Goal: Check status: Check status

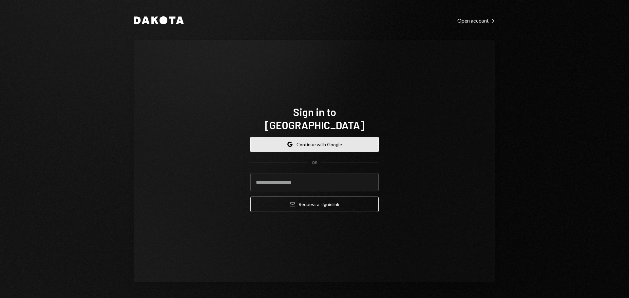
click at [305, 144] on button "Google Continue with Google" at bounding box center [314, 144] width 128 height 15
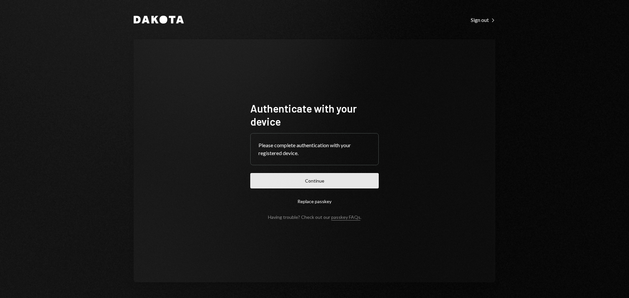
click at [318, 175] on button "Continue" at bounding box center [314, 180] width 128 height 15
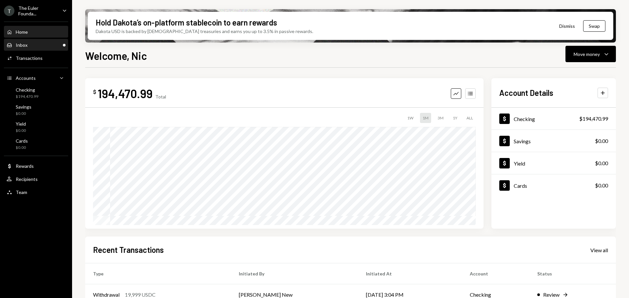
click at [32, 46] on div "Inbox Inbox" at bounding box center [36, 45] width 59 height 6
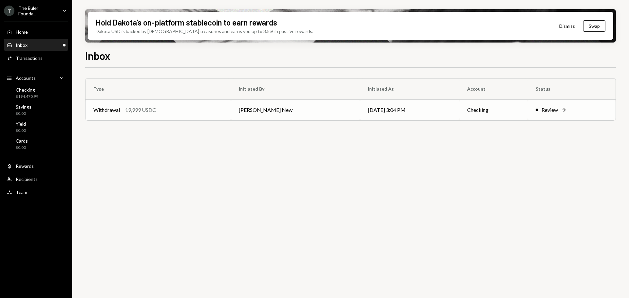
click at [331, 114] on td "Richard Byers New" at bounding box center [295, 110] width 129 height 21
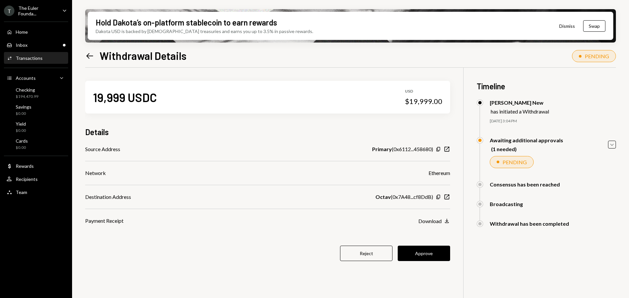
click at [505, 260] on div "19,999 USDC USD $19,999.00 Details Source Address Primary ( 0x6112...458680 ) C…" at bounding box center [350, 217] width 531 height 298
click at [429, 255] on button "Approve" at bounding box center [424, 253] width 52 height 15
